Goal: Find specific page/section: Find specific page/section

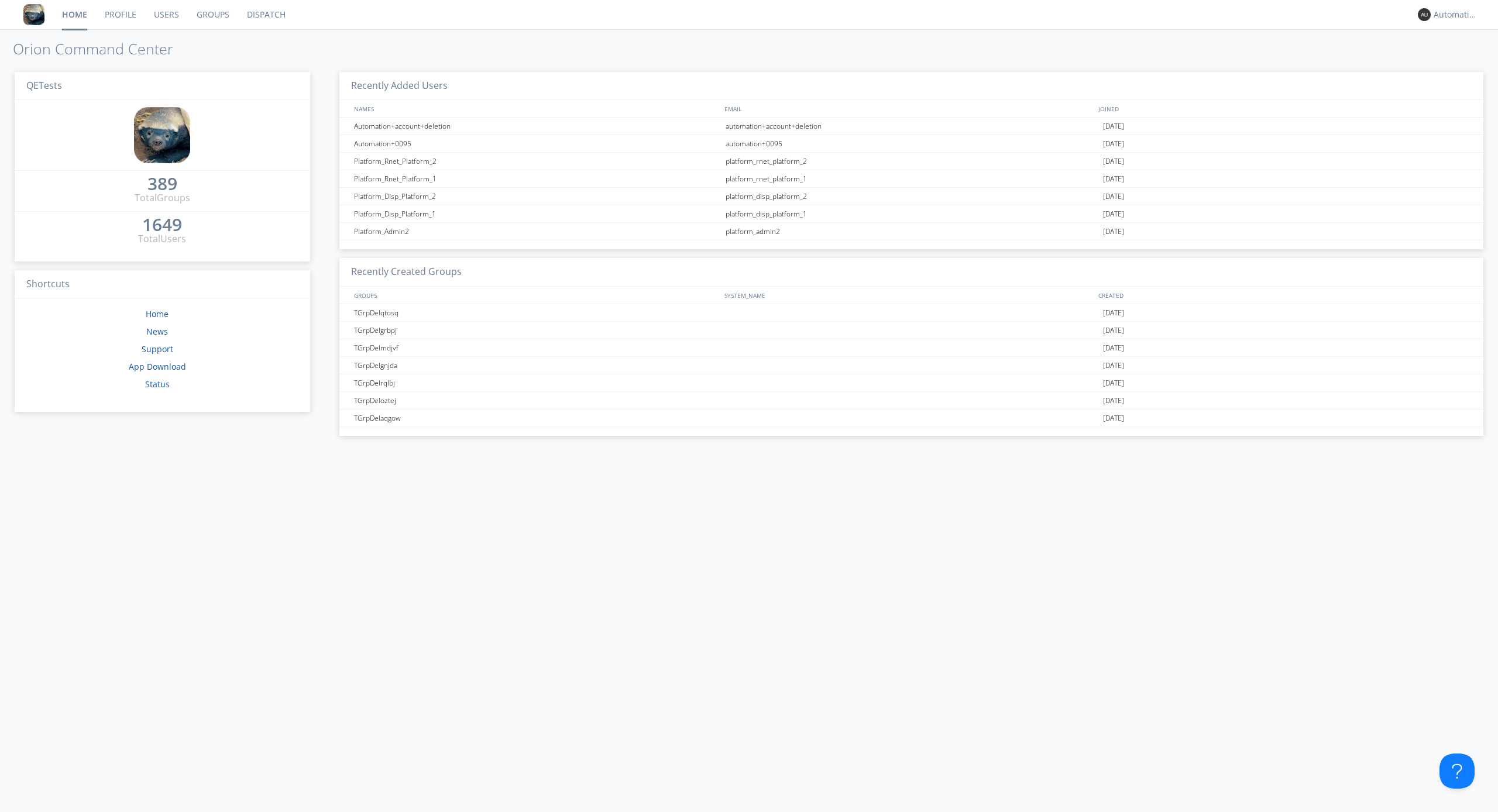
click at [265, 15] on link "Dispatch" at bounding box center [266, 15] width 56 height 29
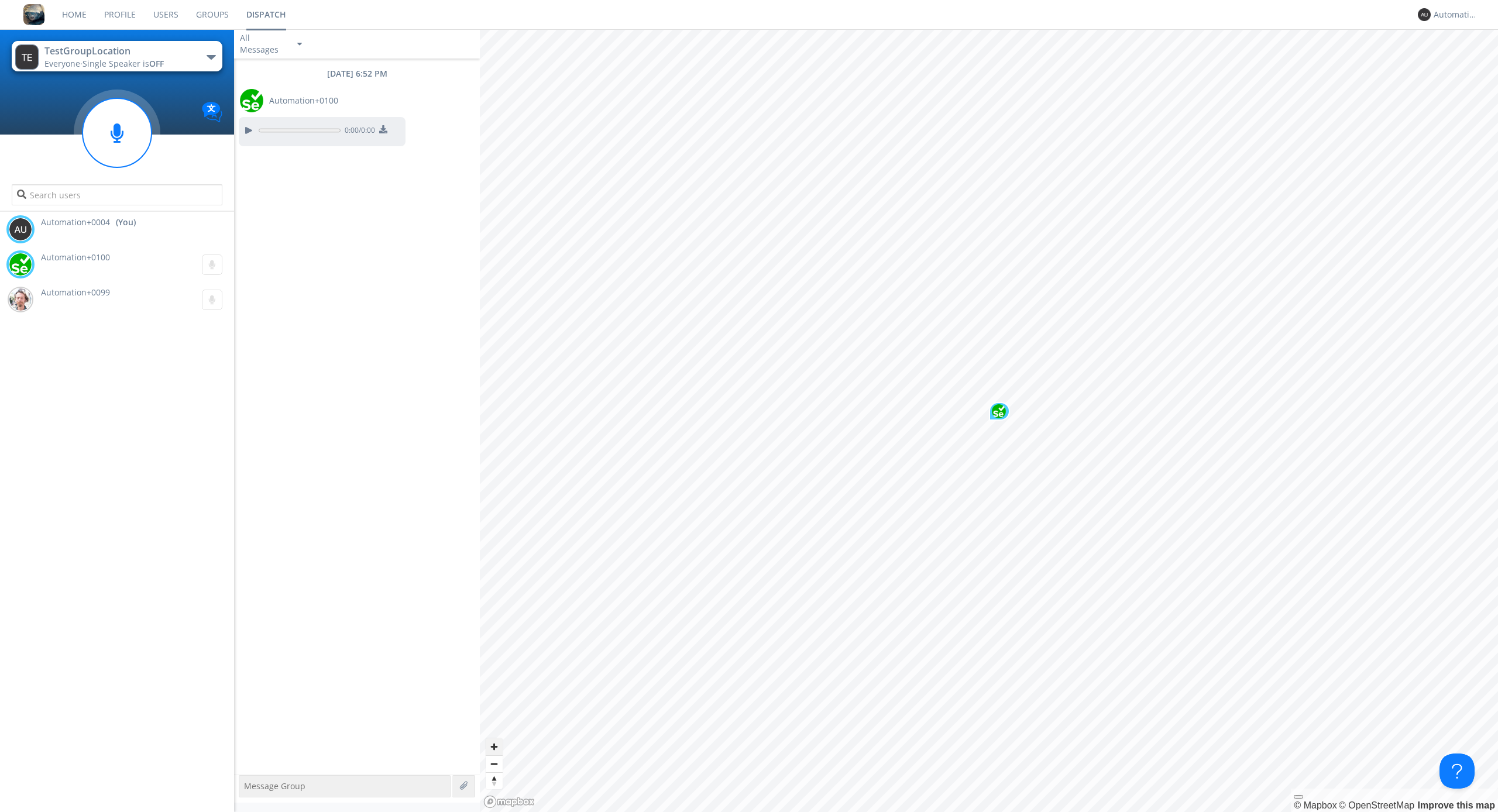
click at [494, 747] on span "Zoom in" at bounding box center [494, 747] width 17 height 17
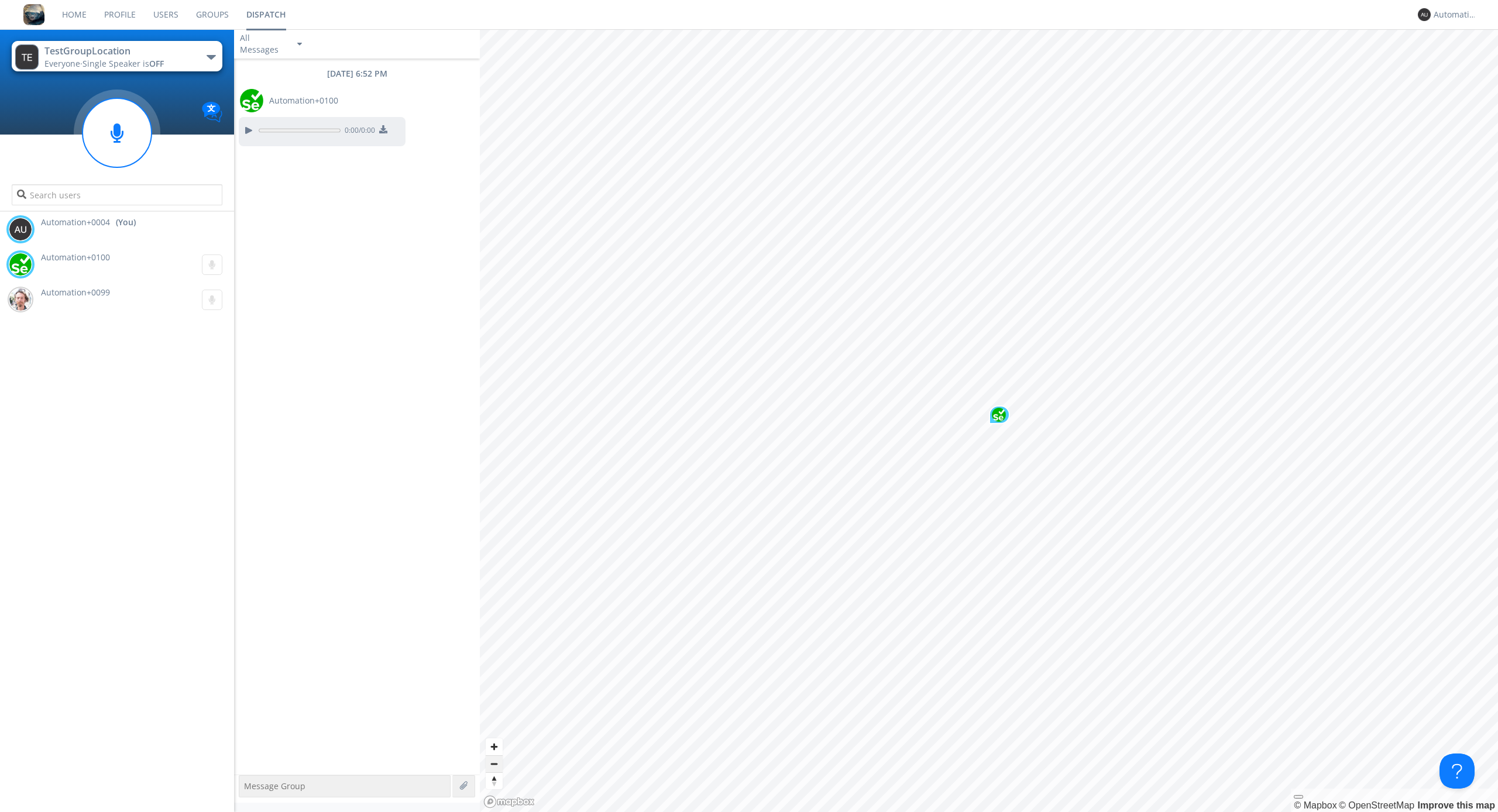
click at [494, 764] on span "Zoom out" at bounding box center [494, 764] width 17 height 16
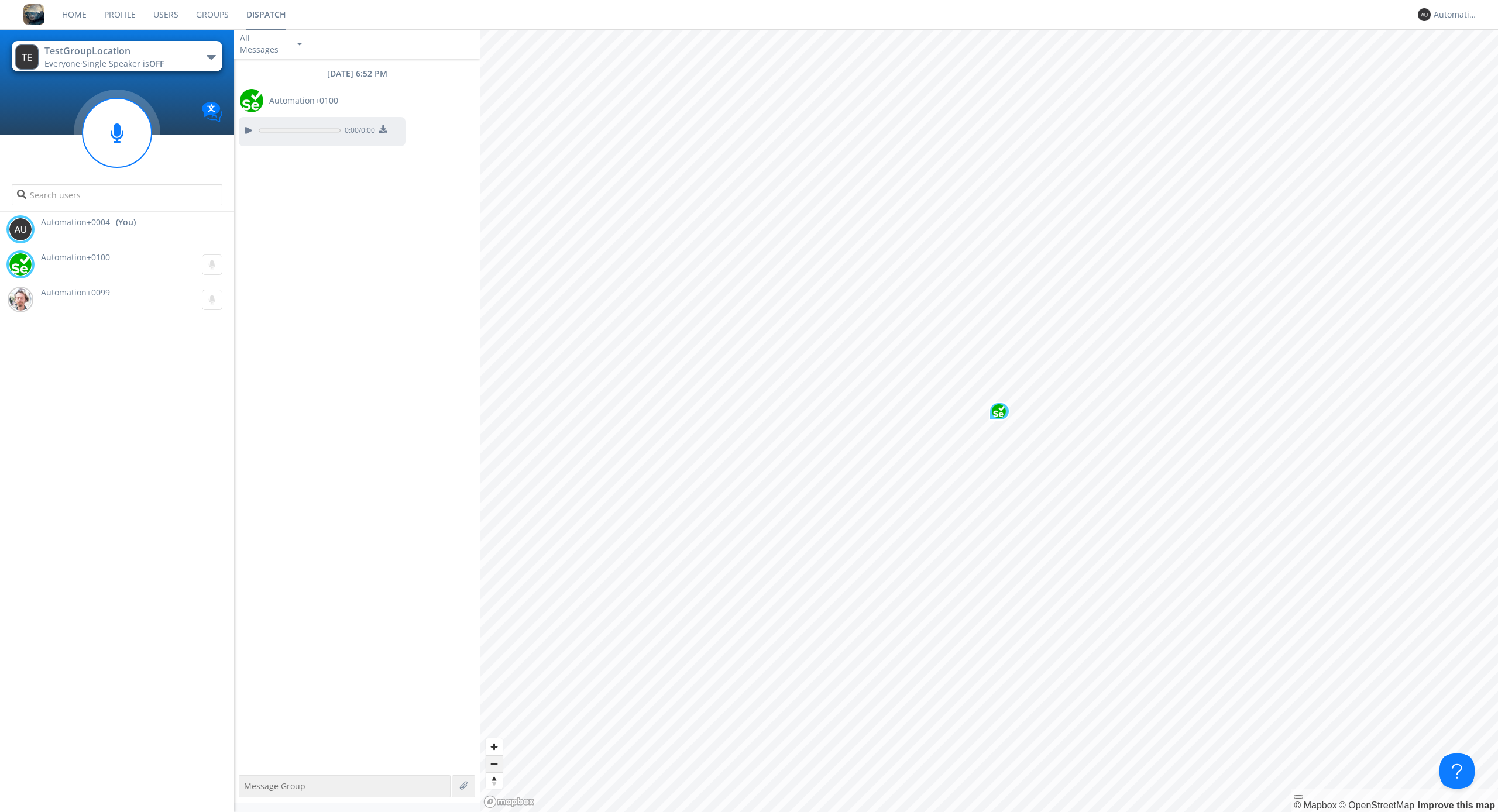
click at [494, 764] on span "Zoom out" at bounding box center [494, 764] width 17 height 16
